Goal: Transaction & Acquisition: Obtain resource

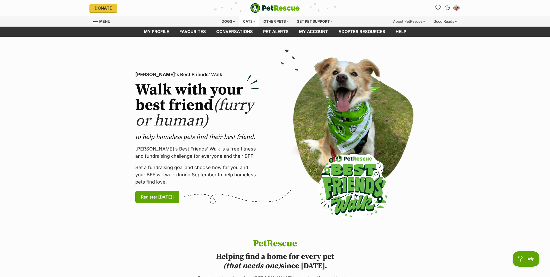
click at [250, 19] on div "Cats" at bounding box center [249, 21] width 20 height 10
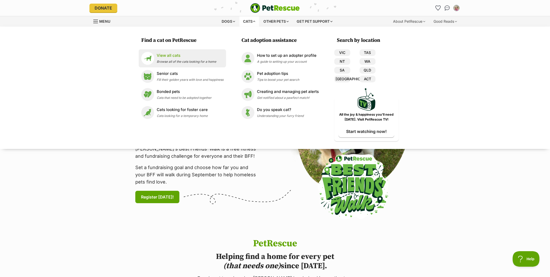
click at [166, 61] on span "Browse all of the cats looking for a home" at bounding box center [187, 62] width 60 height 4
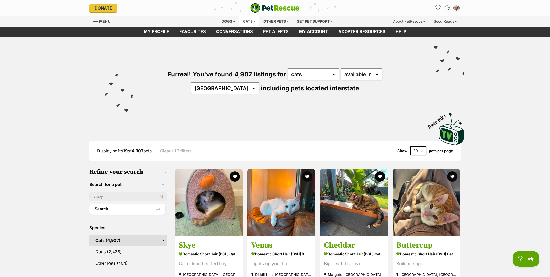
click at [249, 19] on div "Cats" at bounding box center [249, 21] width 20 height 10
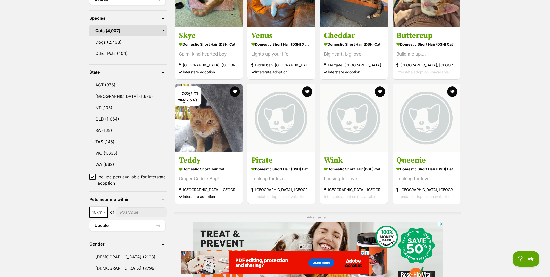
scroll to position [215, 0]
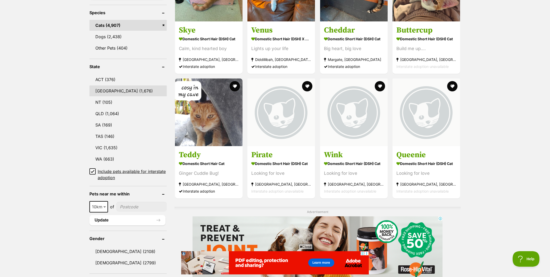
click at [123, 85] on link "[GEOGRAPHIC_DATA] (1,676)" at bounding box center [127, 90] width 77 height 11
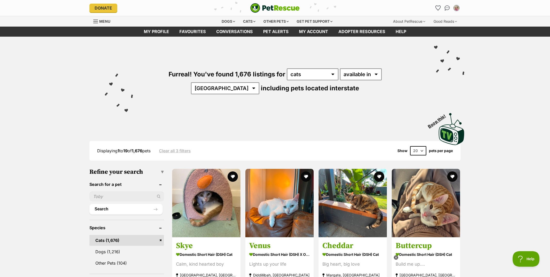
click at [149, 198] on input "text" at bounding box center [126, 196] width 74 height 10
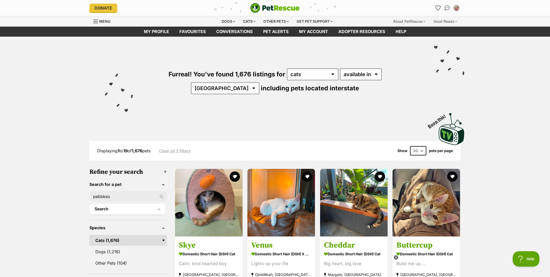
type input "pebbkes"
click at [89, 204] on button "Search" at bounding box center [127, 209] width 76 height 10
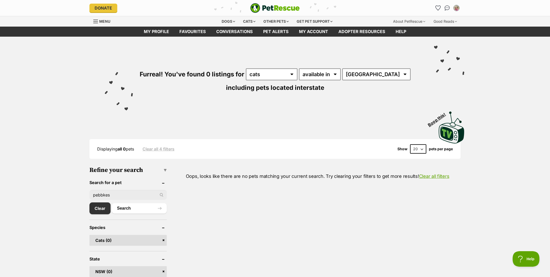
click at [153, 151] on link "Clear all 4 filters" at bounding box center [159, 148] width 32 height 5
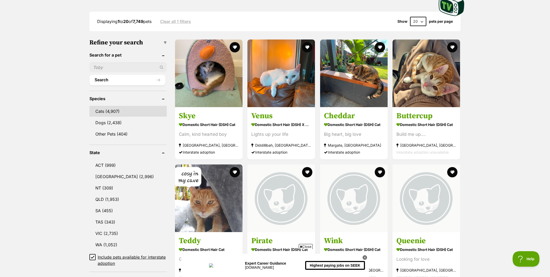
click at [127, 109] on link "Cats (4,907)" at bounding box center [127, 111] width 77 height 11
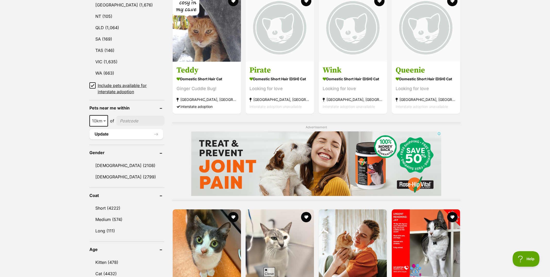
click at [91, 84] on icon at bounding box center [93, 86] width 4 height 4
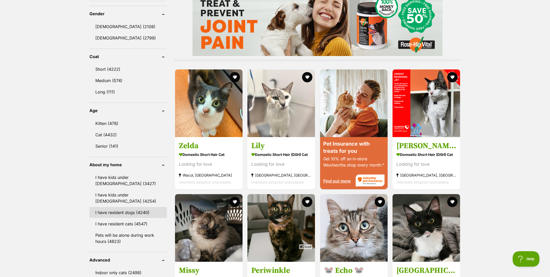
scroll to position [429, 0]
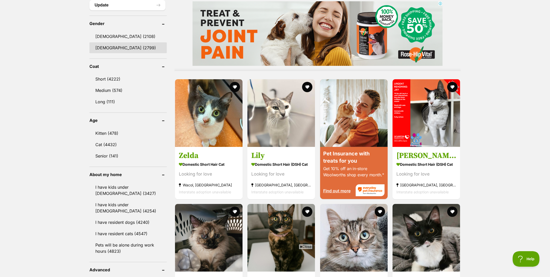
click at [129, 42] on link "Female (2799)" at bounding box center [127, 47] width 77 height 11
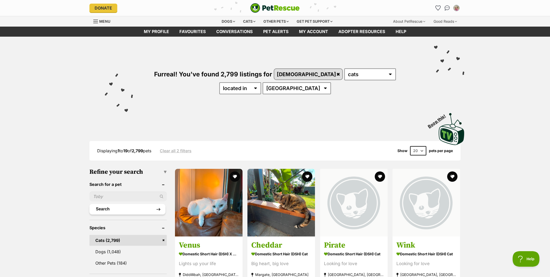
click at [142, 211] on button "Search" at bounding box center [127, 209] width 76 height 10
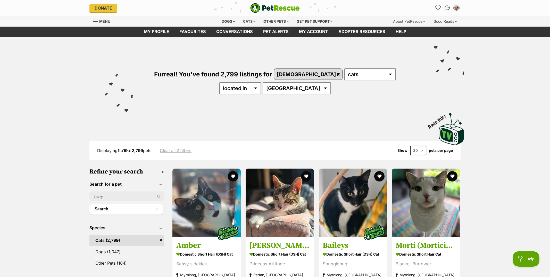
click at [123, 193] on input "text" at bounding box center [126, 196] width 75 height 10
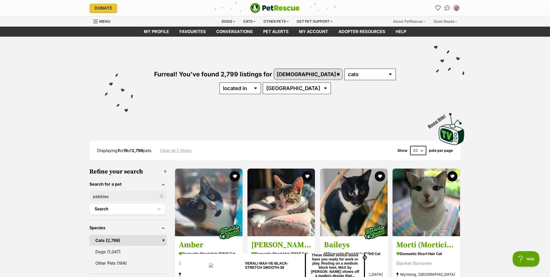
type input "pebbles"
click at [89, 204] on button "Search" at bounding box center [127, 209] width 76 height 10
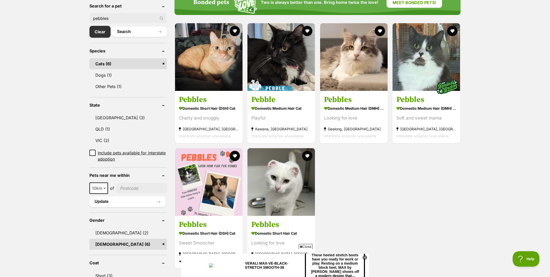
scroll to position [172, 0]
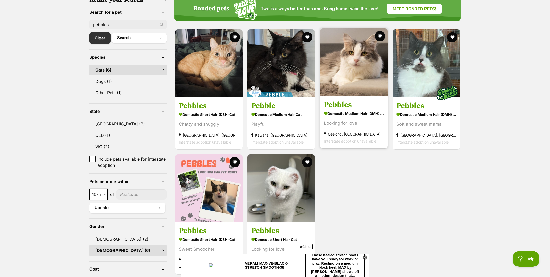
click at [351, 46] on img at bounding box center [354, 62] width 68 height 68
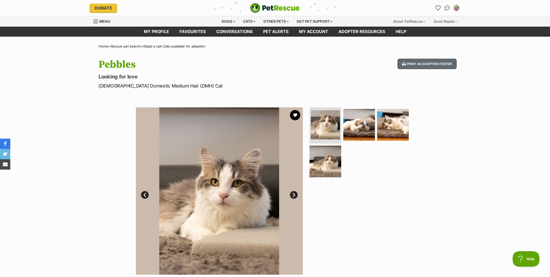
click at [296, 192] on link "Next" at bounding box center [294, 195] width 8 height 8
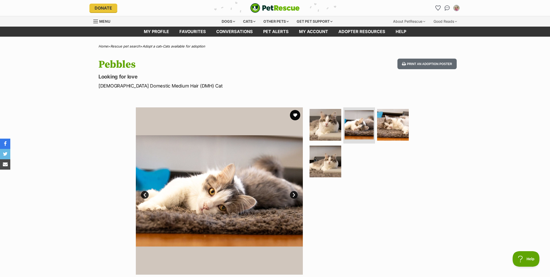
click at [296, 192] on link "Next" at bounding box center [294, 195] width 8 height 8
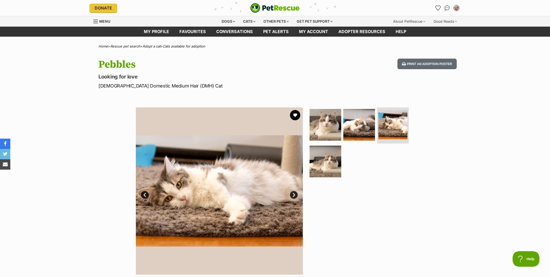
click at [294, 192] on link "Next" at bounding box center [294, 195] width 8 height 8
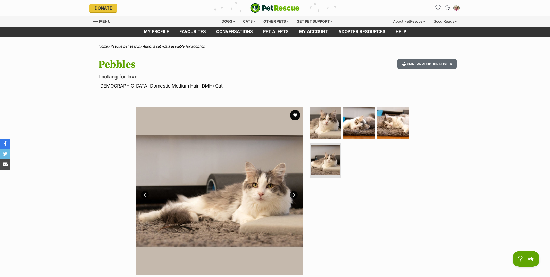
click at [294, 192] on link "Next" at bounding box center [294, 195] width 8 height 8
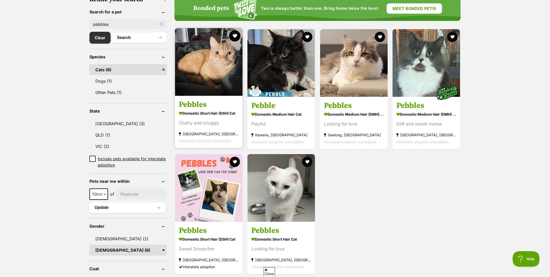
click at [237, 30] on button "favourite" at bounding box center [234, 35] width 11 height 11
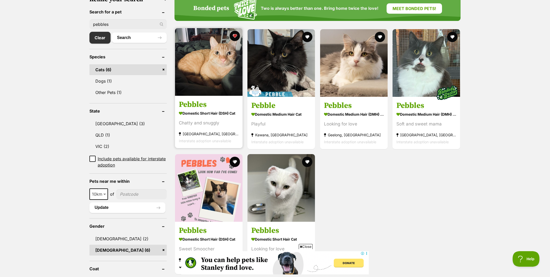
click at [232, 68] on img at bounding box center [209, 62] width 68 height 68
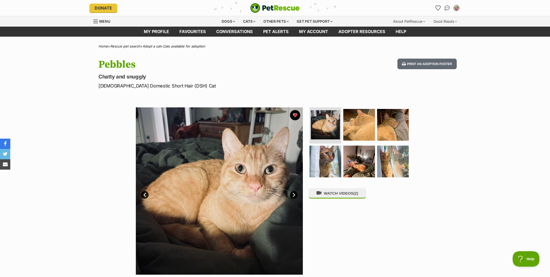
click at [434, 11] on li "Account quick links" at bounding box center [438, 8] width 8 height 8
click at [436, 8] on icon "Favourites" at bounding box center [438, 8] width 7 height 7
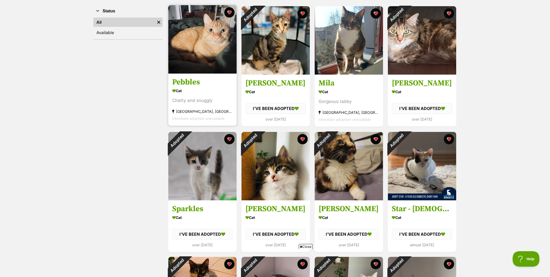
scroll to position [86, 0]
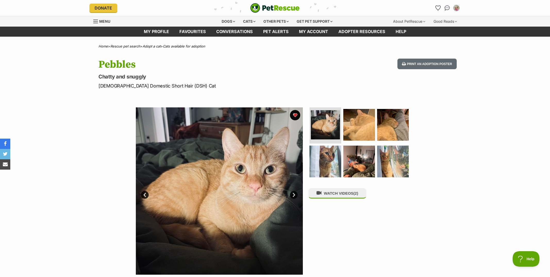
click at [211, 169] on img at bounding box center [219, 190] width 167 height 167
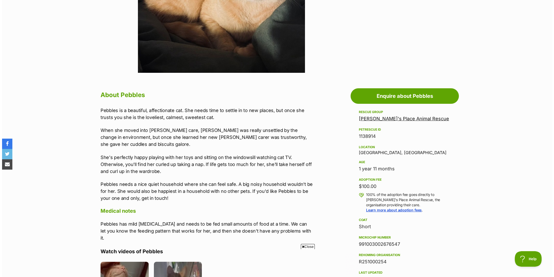
scroll to position [215, 0]
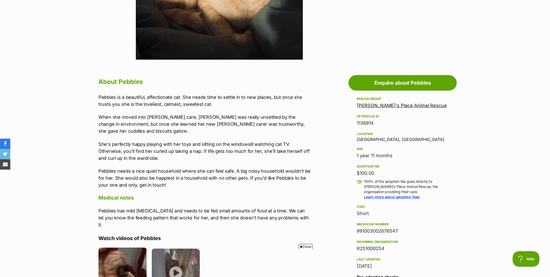
click at [121, 257] on img at bounding box center [122, 271] width 48 height 48
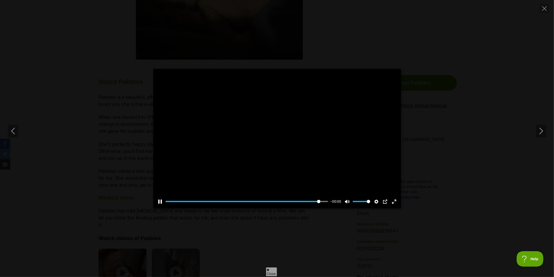
scroll to position [0, 0]
type input "100"
click at [541, 128] on icon "Next" at bounding box center [541, 131] width 6 height 6
type input "100"
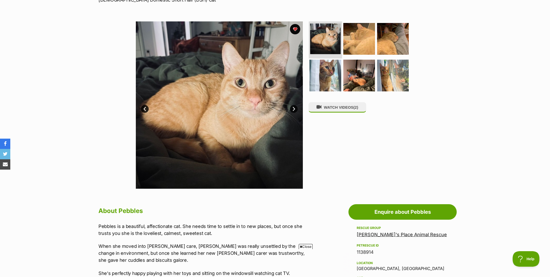
click at [328, 44] on img at bounding box center [325, 38] width 31 height 31
click at [371, 45] on img at bounding box center [359, 38] width 33 height 33
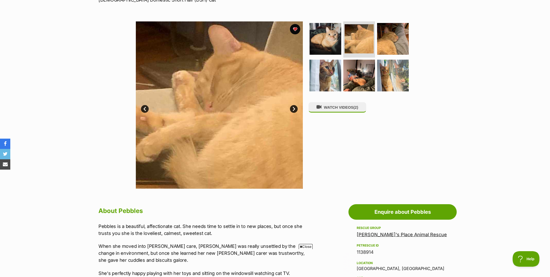
click at [292, 109] on link "Next" at bounding box center [294, 109] width 8 height 8
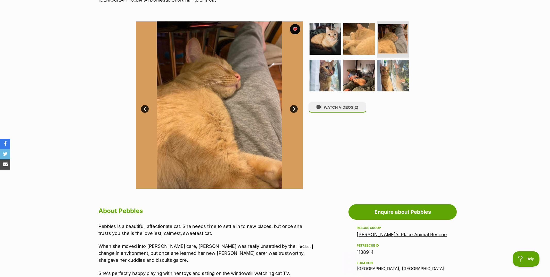
click at [293, 110] on link "Next" at bounding box center [294, 109] width 8 height 8
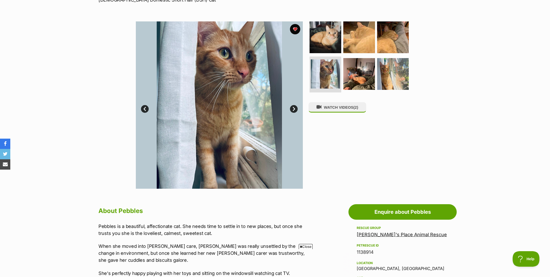
click at [293, 110] on link "Next" at bounding box center [294, 109] width 8 height 8
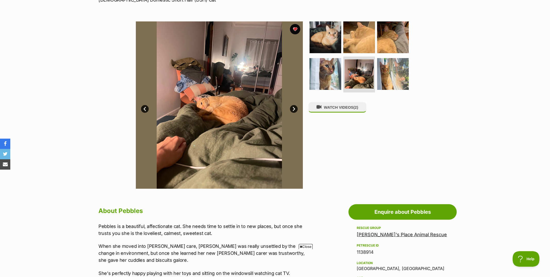
click at [294, 110] on link "Next" at bounding box center [294, 109] width 8 height 8
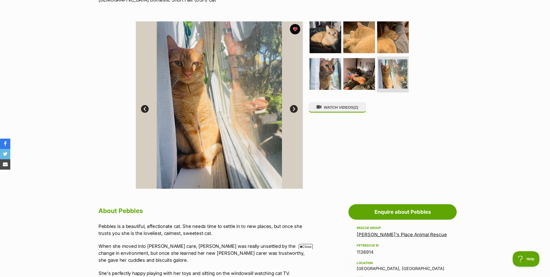
click at [294, 110] on link "Next" at bounding box center [294, 109] width 8 height 8
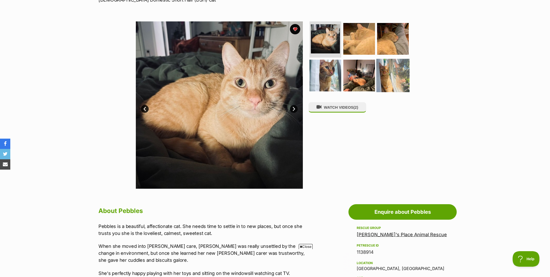
click at [394, 74] on img at bounding box center [392, 75] width 33 height 33
